Goal: Check status: Check status

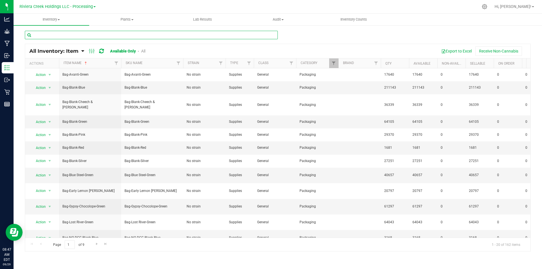
click at [89, 34] on input "text" at bounding box center [151, 35] width 253 height 8
type input "40801"
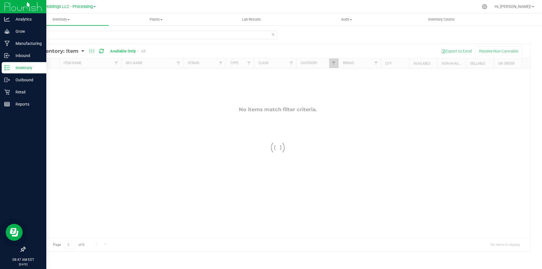
click at [7, 67] on icon at bounding box center [7, 68] width 6 height 6
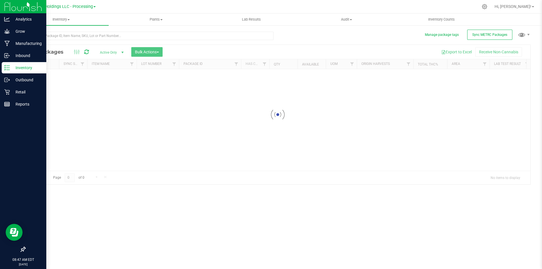
click at [7, 67] on icon at bounding box center [7, 68] width 6 height 6
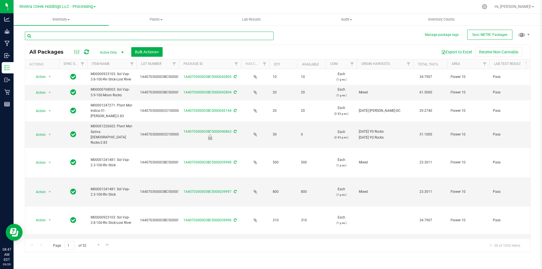
drag, startPoint x: 94, startPoint y: 35, endPoint x: 89, endPoint y: 34, distance: 5.6
click at [94, 35] on input "text" at bounding box center [149, 36] width 249 height 8
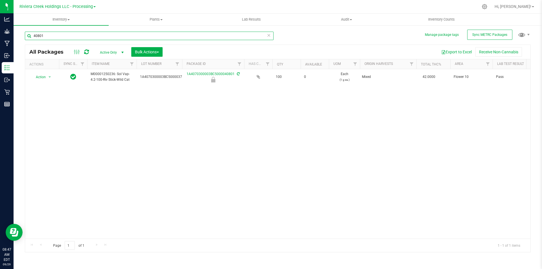
drag, startPoint x: 179, startPoint y: 62, endPoint x: 184, endPoint y: 61, distance: 4.8
click at [184, 61] on div "Actions Sync Status Item Name Lot Number Package ID Has COA Qty Available UOM O…" at bounding box center [275, 64] width 501 height 10
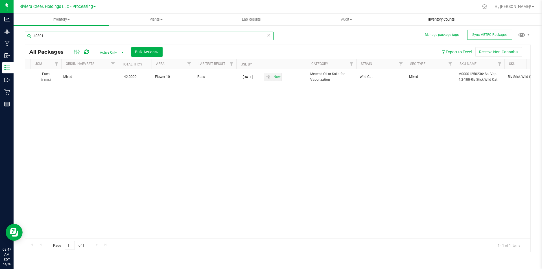
type input "40801"
click at [449, 17] on span "Inventory Counts" at bounding box center [441, 19] width 42 height 5
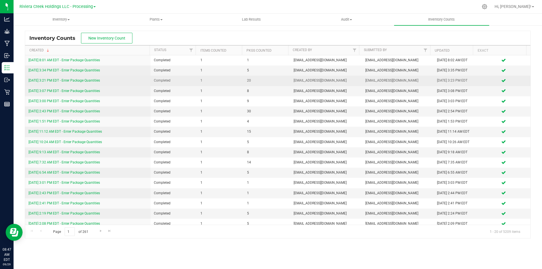
click at [93, 81] on link "[DATE] 3:21 PM EDT - Enter Package Quantities" at bounding box center [63, 80] width 71 height 4
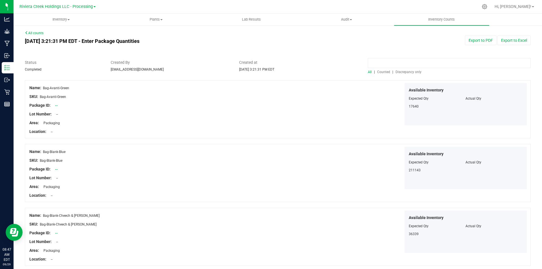
click at [386, 65] on input at bounding box center [449, 63] width 163 height 10
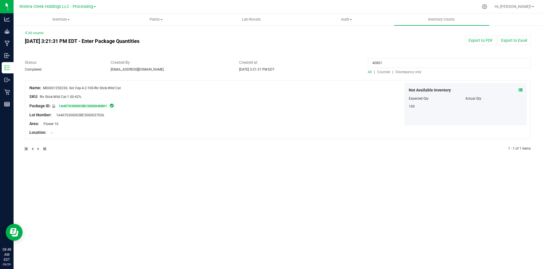
type input "40801"
drag, startPoint x: 25, startPoint y: 41, endPoint x: 41, endPoint y: 44, distance: 16.0
click at [41, 44] on div "[DATE] 3:21:31 PM EDT - Enter Package Quantities" at bounding box center [171, 41] width 300 height 11
click at [384, 74] on div "All | Counted | Discrepancy only" at bounding box center [449, 71] width 163 height 5
click at [383, 72] on span "Counted" at bounding box center [383, 72] width 13 height 4
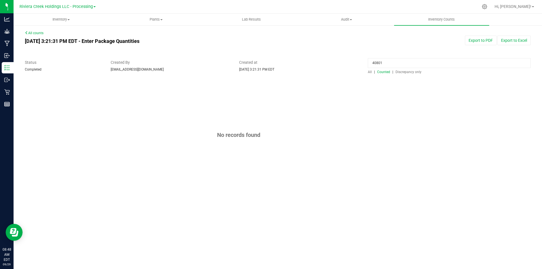
click at [371, 72] on span "All" at bounding box center [370, 72] width 4 height 4
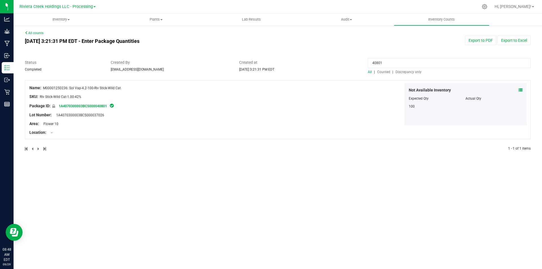
click at [383, 73] on span "Counted" at bounding box center [383, 72] width 13 height 4
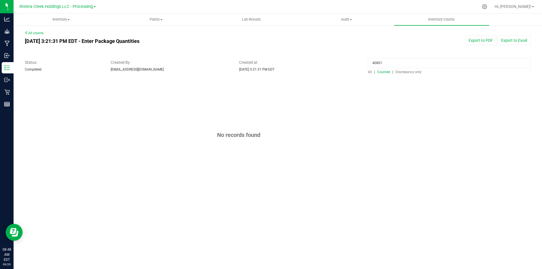
click at [368, 73] on span "All" at bounding box center [370, 72] width 4 height 4
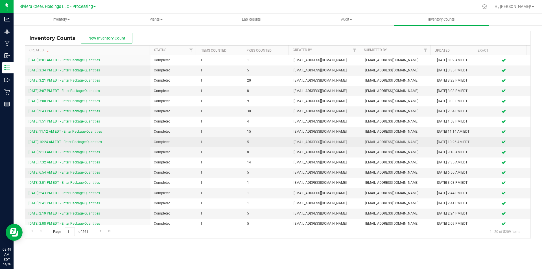
click at [66, 142] on link "[DATE] 10:24 AM EDT - Enter Package Quantities" at bounding box center [64, 142] width 73 height 4
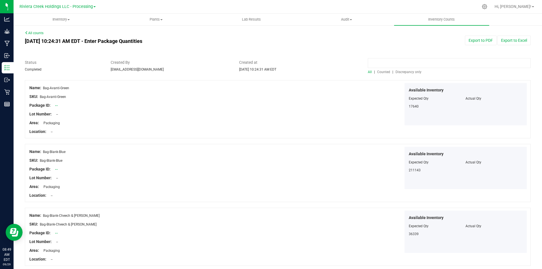
click at [384, 63] on input at bounding box center [449, 63] width 163 height 10
type input "40801"
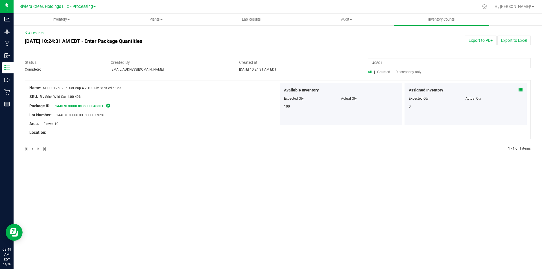
click at [383, 70] on span "Counted" at bounding box center [383, 72] width 13 height 4
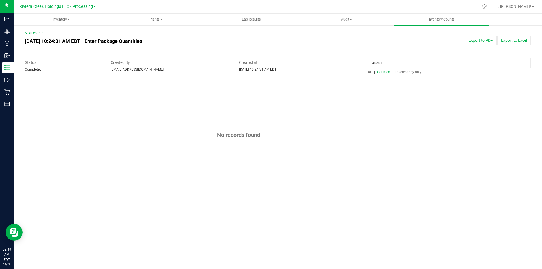
click at [371, 72] on span "All" at bounding box center [370, 72] width 4 height 4
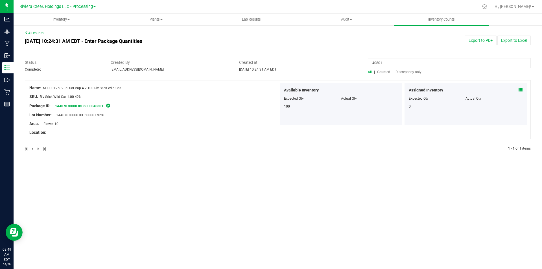
drag, startPoint x: 385, startPoint y: 63, endPoint x: 356, endPoint y: 64, distance: 29.1
click at [356, 64] on div "Status Completed Created By [EMAIL_ADDRESS][DOMAIN_NAME] Created at [DATE] 10:2…" at bounding box center [278, 67] width 514 height 15
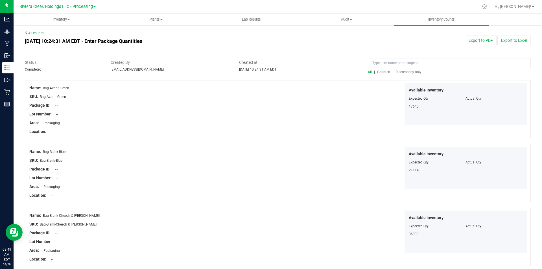
click at [381, 72] on span "Counted" at bounding box center [383, 72] width 13 height 4
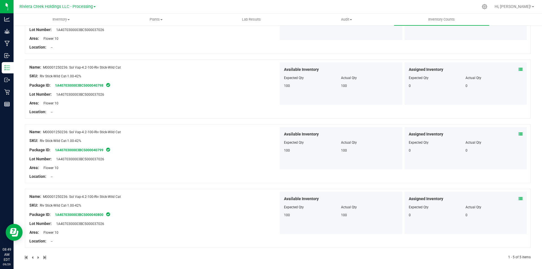
scroll to position [153, 0]
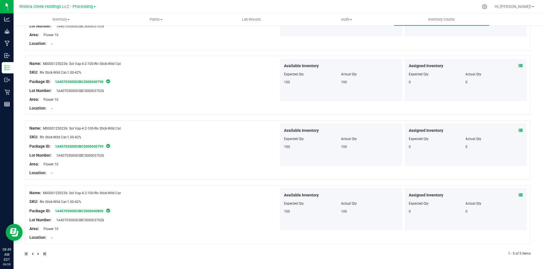
click at [38, 253] on span at bounding box center [39, 254] width 3 height 4
click at [32, 254] on span at bounding box center [33, 254] width 3 height 4
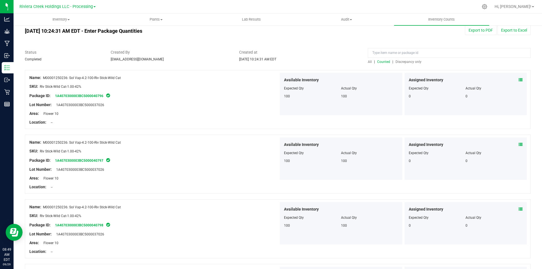
scroll to position [0, 0]
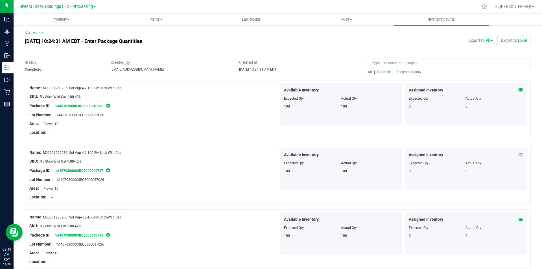
click at [369, 71] on span "All" at bounding box center [370, 72] width 4 height 4
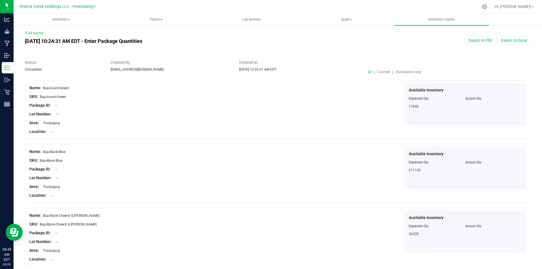
click at [381, 63] on input at bounding box center [449, 63] width 163 height 10
type input "40801"
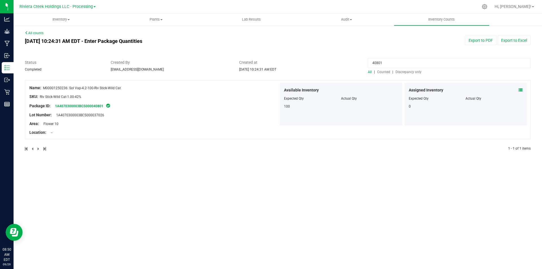
click at [371, 71] on span "All" at bounding box center [370, 72] width 4 height 4
drag, startPoint x: 337, startPoint y: 98, endPoint x: 368, endPoint y: 111, distance: 33.9
click at [368, 111] on div "Available Inventory Expected Qty Actual Qty 100" at bounding box center [341, 104] width 122 height 42
click at [353, 111] on div "Available Inventory Expected Qty Actual Qty 100" at bounding box center [341, 104] width 122 height 42
drag, startPoint x: 382, startPoint y: 65, endPoint x: 357, endPoint y: 65, distance: 25.1
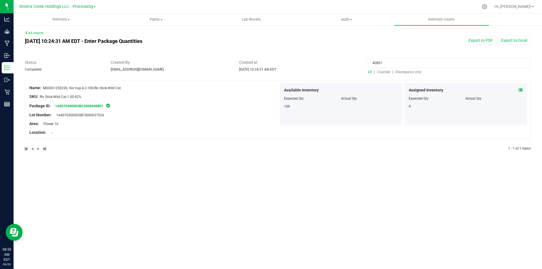
click at [359, 66] on div "Status Completed Created By [EMAIL_ADDRESS][DOMAIN_NAME] Created at [DATE] 10:2…" at bounding box center [278, 67] width 514 height 15
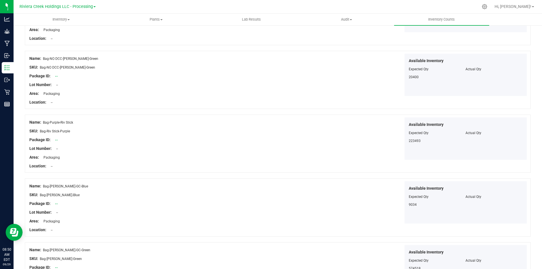
scroll to position [1105, 0]
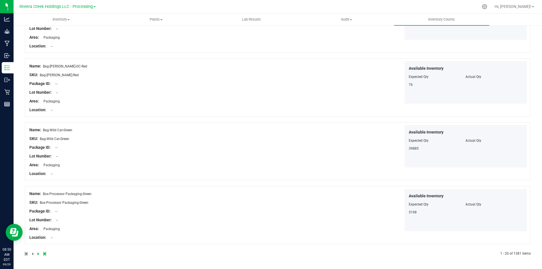
click at [45, 252] on icon at bounding box center [44, 253] width 3 height 3
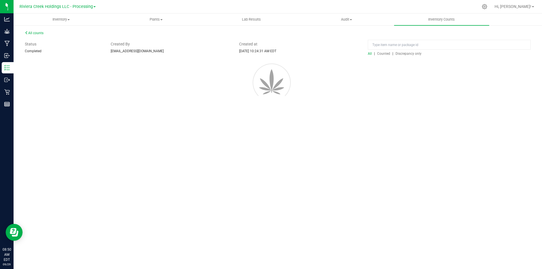
scroll to position [0, 0]
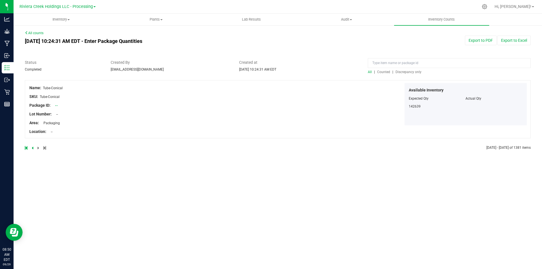
click at [27, 148] on icon at bounding box center [26, 147] width 3 height 3
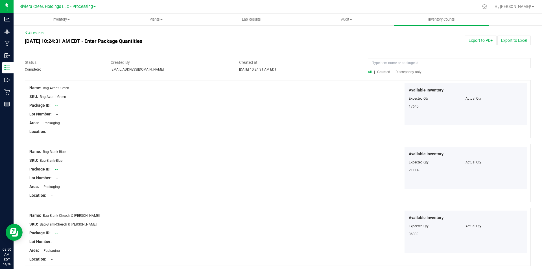
click at [379, 70] on span "Counted" at bounding box center [383, 72] width 13 height 4
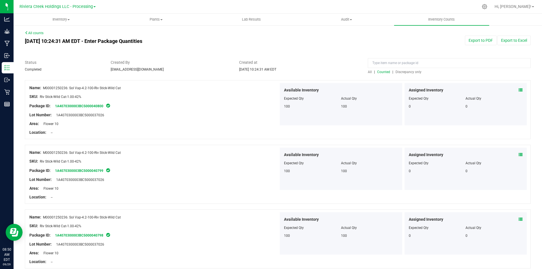
drag, startPoint x: 338, startPoint y: 107, endPoint x: 343, endPoint y: 107, distance: 5.4
click at [343, 107] on span "100" at bounding box center [344, 106] width 6 height 4
click at [30, 34] on link "All counts" at bounding box center [34, 33] width 19 height 4
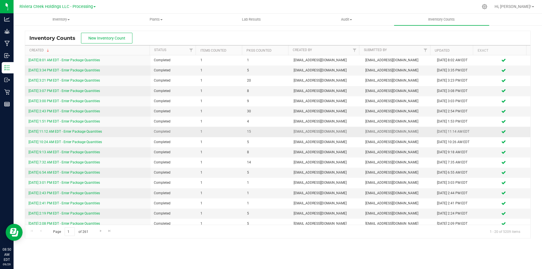
click at [91, 131] on link "[DATE] 11:12 AM EDT - Enter Package Quantities" at bounding box center [64, 131] width 73 height 4
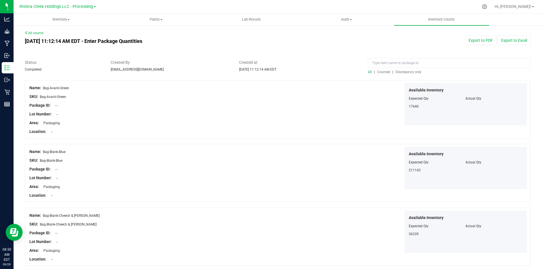
click at [378, 72] on span "Counted" at bounding box center [383, 72] width 13 height 4
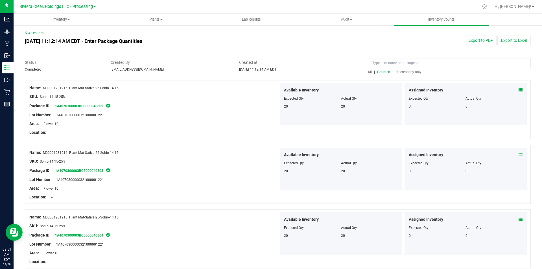
click at [368, 72] on span "All" at bounding box center [370, 72] width 4 height 4
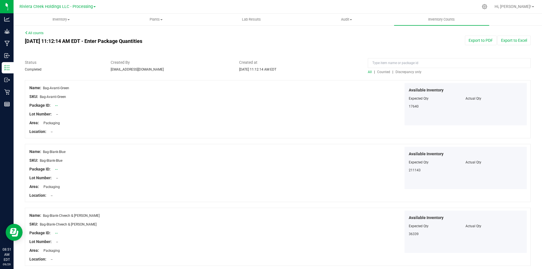
click at [378, 72] on span "Counted" at bounding box center [383, 72] width 13 height 4
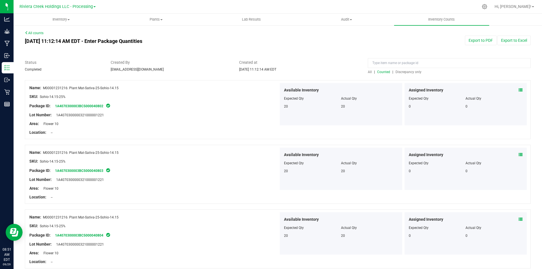
click at [41, 34] on link "All counts" at bounding box center [34, 33] width 19 height 4
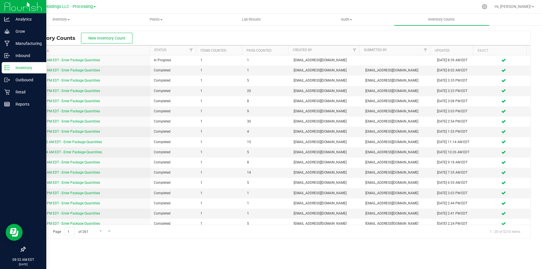
click at [12, 68] on p "Inventory" at bounding box center [27, 67] width 34 height 7
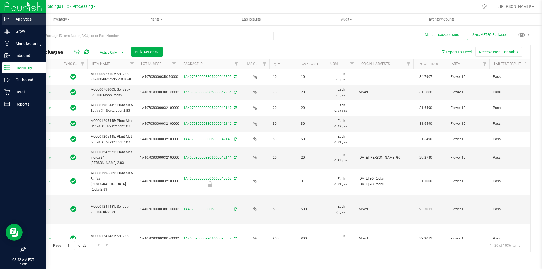
click at [7, 20] on icon at bounding box center [7, 19] width 6 height 6
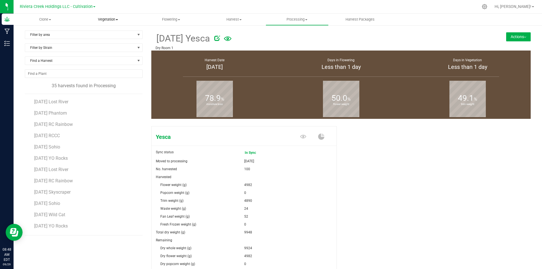
scroll to position [84, 0]
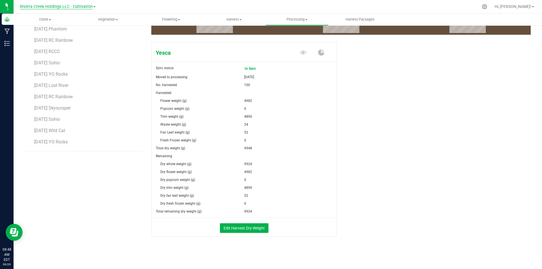
click at [35, 7] on span "Riviera Creek Holdings LLC - Cultivation" at bounding box center [56, 6] width 73 height 5
click at [45, 28] on link "Riviera Creek Holdings LLC - Processing" at bounding box center [57, 28] width 82 height 8
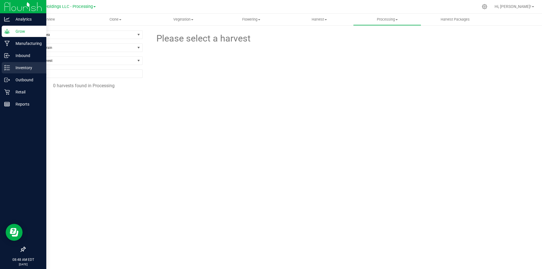
click at [4, 69] on div "Inventory" at bounding box center [24, 67] width 45 height 11
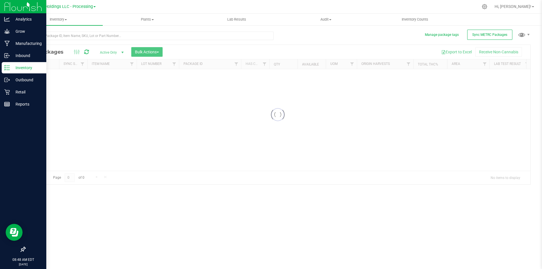
click at [4, 69] on div "Inventory" at bounding box center [24, 67] width 45 height 11
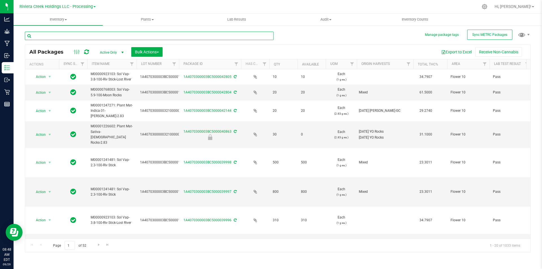
click at [101, 36] on input "text" at bounding box center [149, 36] width 249 height 8
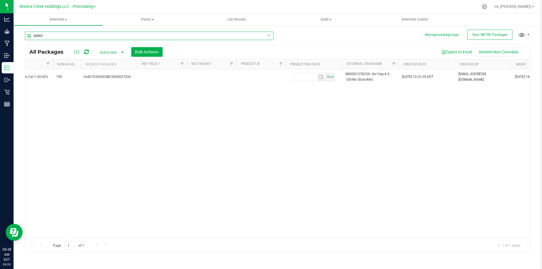
scroll to position [0, 813]
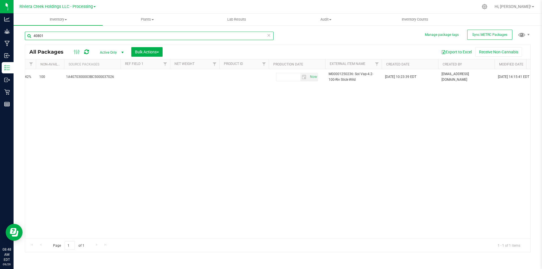
type input "40801"
